Goal: Navigation & Orientation: Find specific page/section

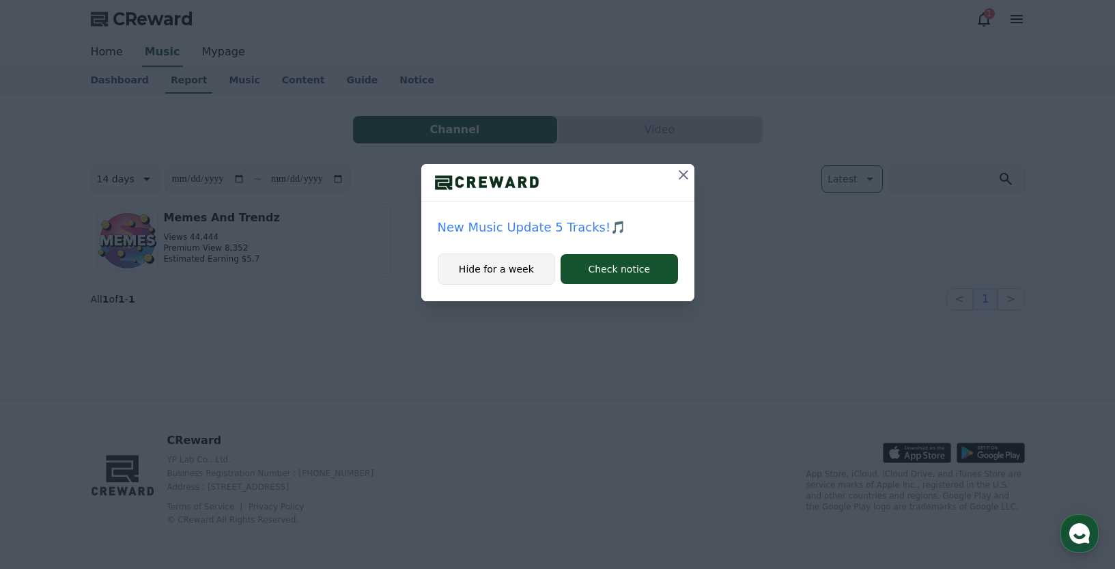
click at [500, 279] on button "Hide for a week" at bounding box center [497, 268] width 118 height 31
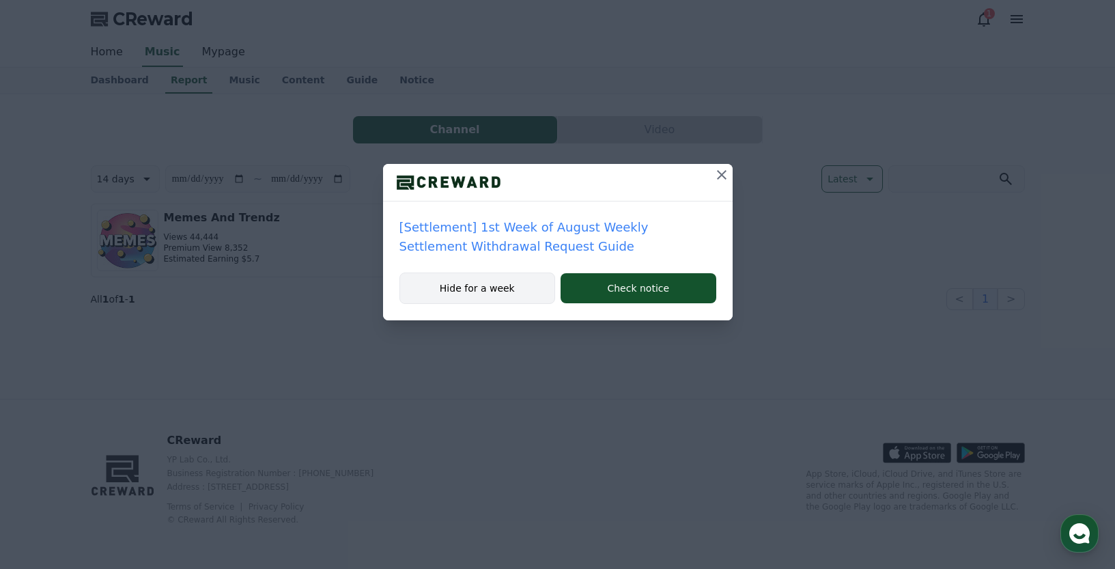
click at [503, 287] on button "Hide for a week" at bounding box center [477, 287] width 156 height 31
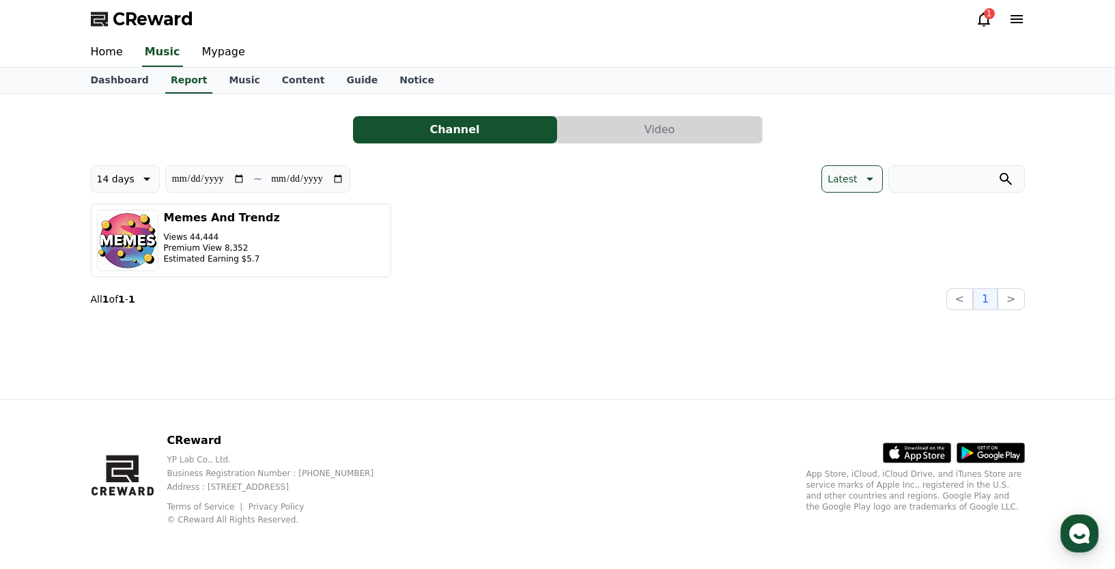
click at [989, 22] on icon at bounding box center [984, 19] width 16 height 16
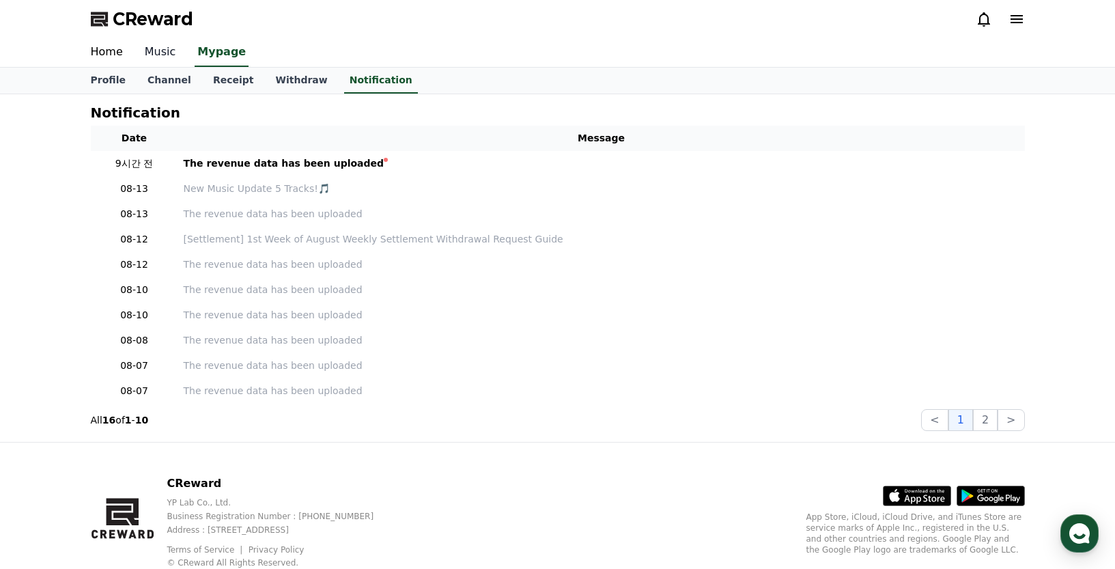
click at [165, 53] on link "Music" at bounding box center [160, 52] width 53 height 29
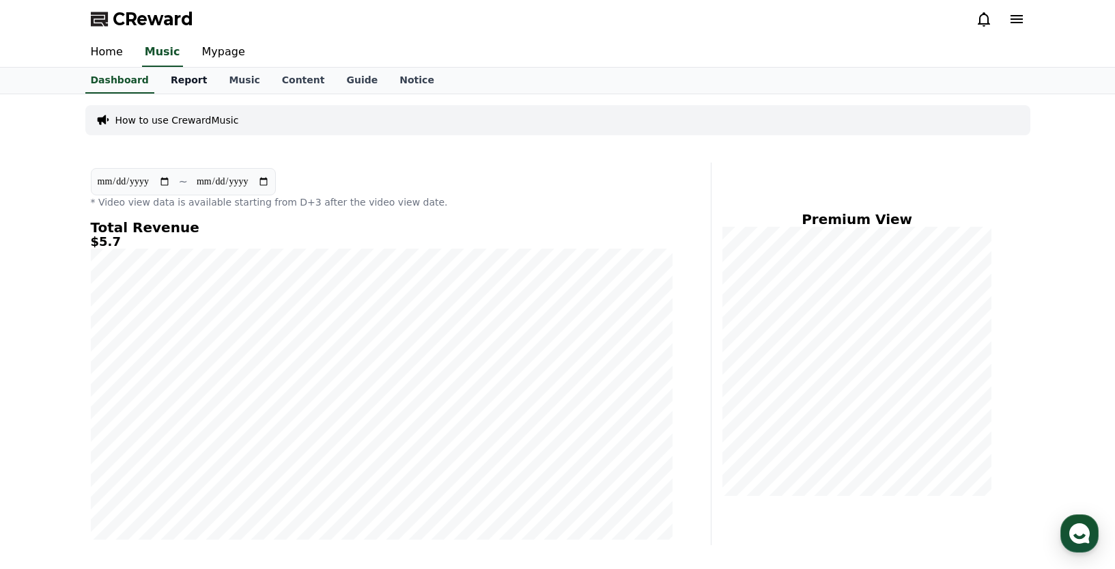
click at [188, 81] on link "Report" at bounding box center [189, 81] width 59 height 26
